Goal: Find specific page/section: Find specific page/section

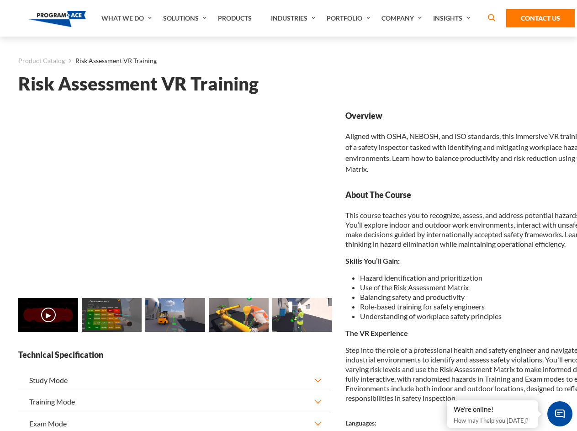
click at [186, 18] on link "Solutions" at bounding box center [186, 18] width 55 height 37
click at [0, 0] on div "AI & Computer Vision Solutions Computer Vision Quality Control AI tools for fas…" at bounding box center [0, 0] width 0 height 0
click at [0, 0] on div "AI & Computer Vision Solutions Virtual Training Solutions Virtual Tour Solution…" at bounding box center [0, 0] width 0 height 0
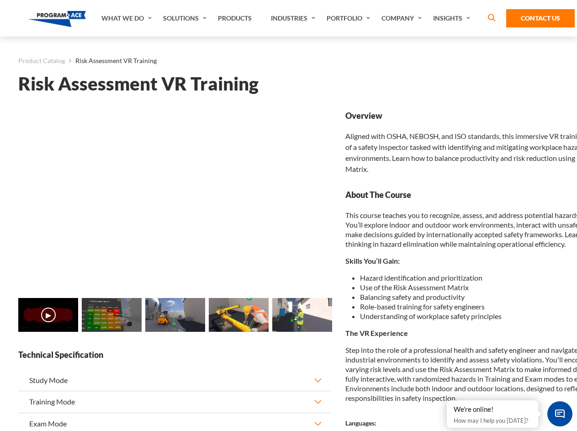
click at [0, 0] on div "AI & Computer Vision Solutions Virtual Training Solutions Virtual Tour Solution…" at bounding box center [0, 0] width 0 height 0
click at [0, 0] on div "AI & Computer Vision Solutions Computer Vision Quality Control AI tools for fas…" at bounding box center [0, 0] width 0 height 0
